Goal: Transaction & Acquisition: Purchase product/service

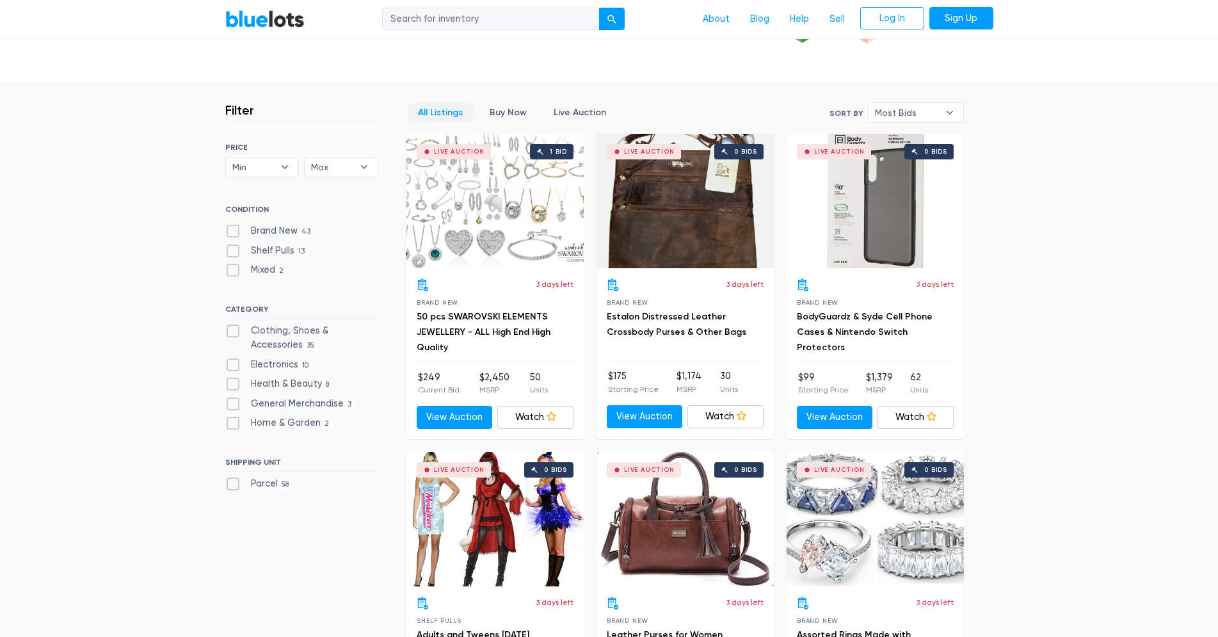
scroll to position [323, 0]
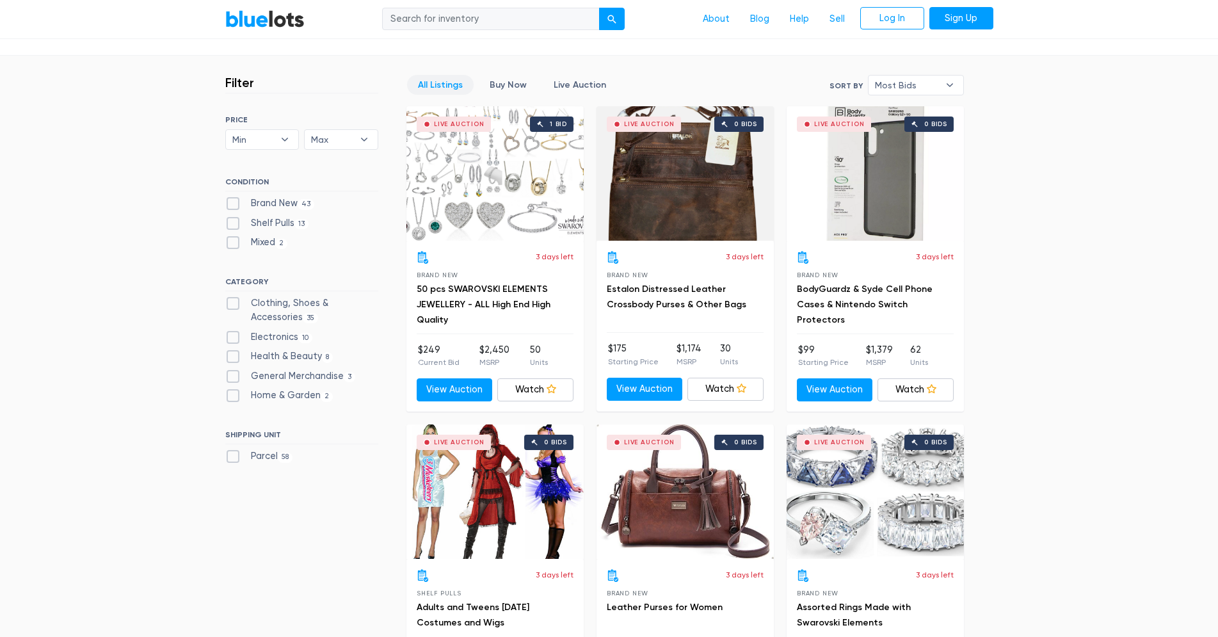
click at [286, 211] on label "Brand New 43" at bounding box center [270, 204] width 90 height 14
click at [234, 205] on New"] "Brand New 43" at bounding box center [229, 201] width 8 height 8
checkbox New"] "true"
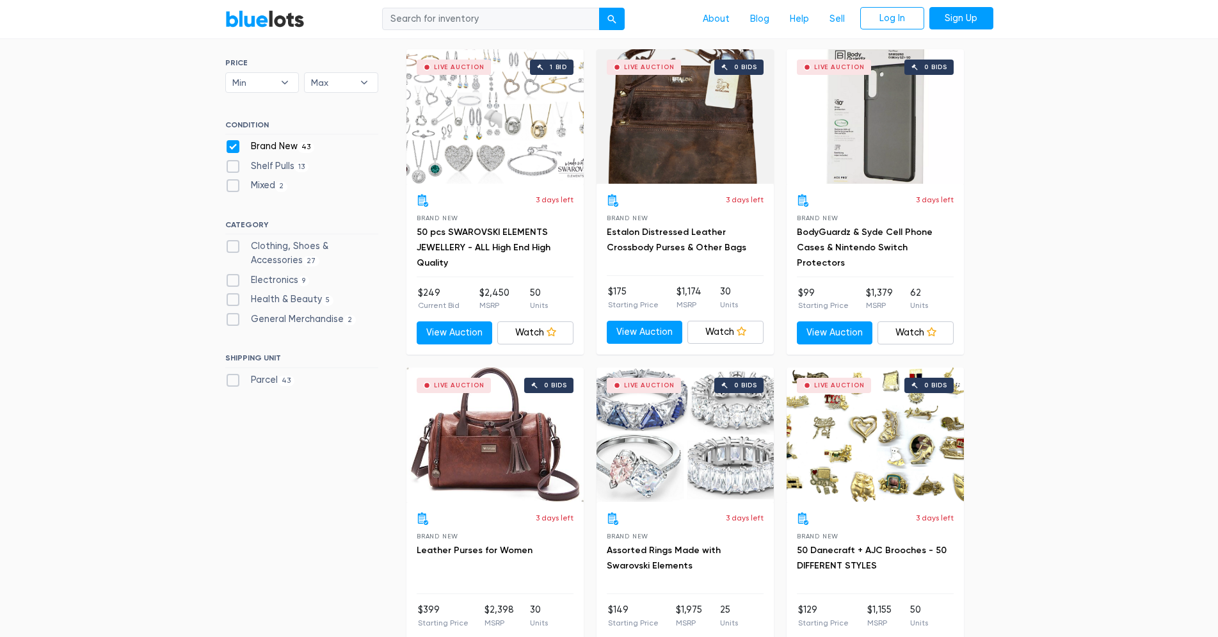
click at [238, 287] on label "Electronics 9" at bounding box center [267, 280] width 85 height 14
click at [234, 282] on input "Electronics 9" at bounding box center [229, 277] width 8 height 8
checkbox input "true"
